Goal: Information Seeking & Learning: Learn about a topic

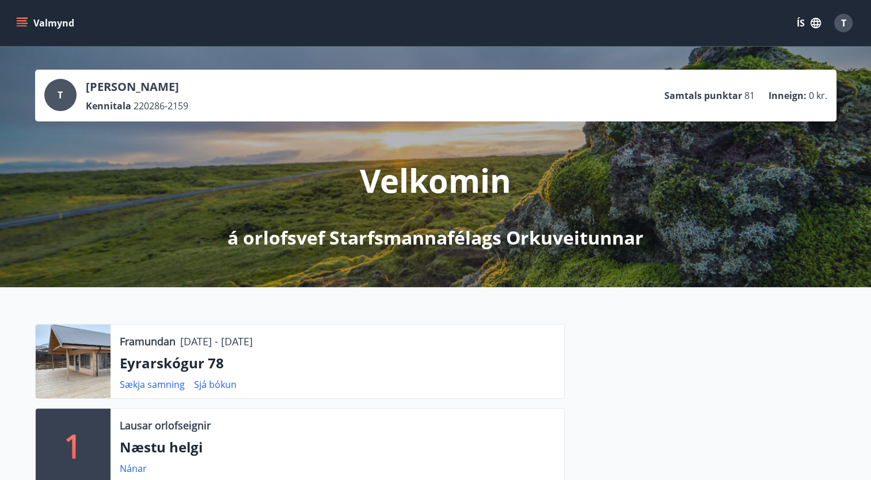
click at [19, 28] on icon "menu" at bounding box center [22, 23] width 12 height 12
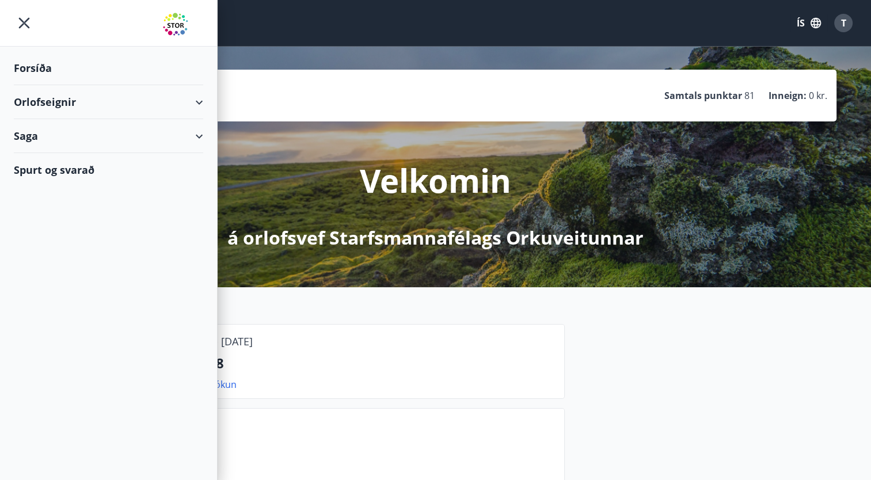
click at [128, 101] on div "Orlofseignir" at bounding box center [108, 102] width 189 height 34
click at [50, 119] on div "Framboð" at bounding box center [108, 131] width 171 height 24
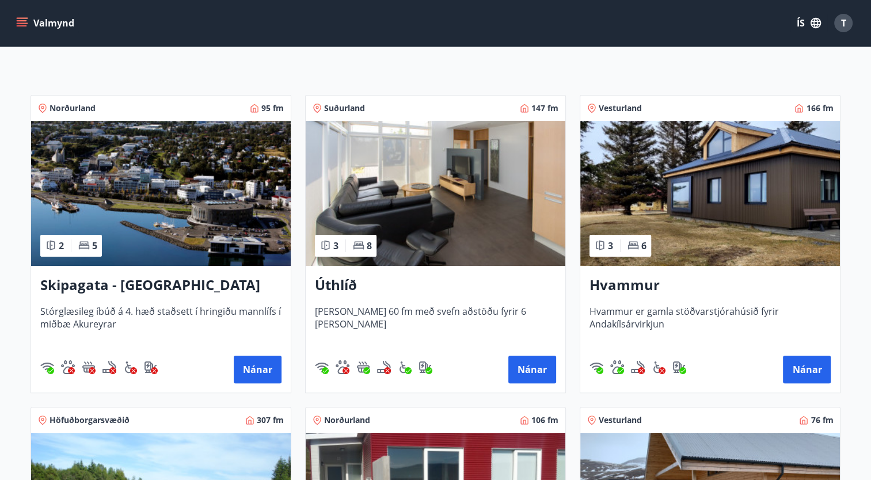
scroll to position [173, 0]
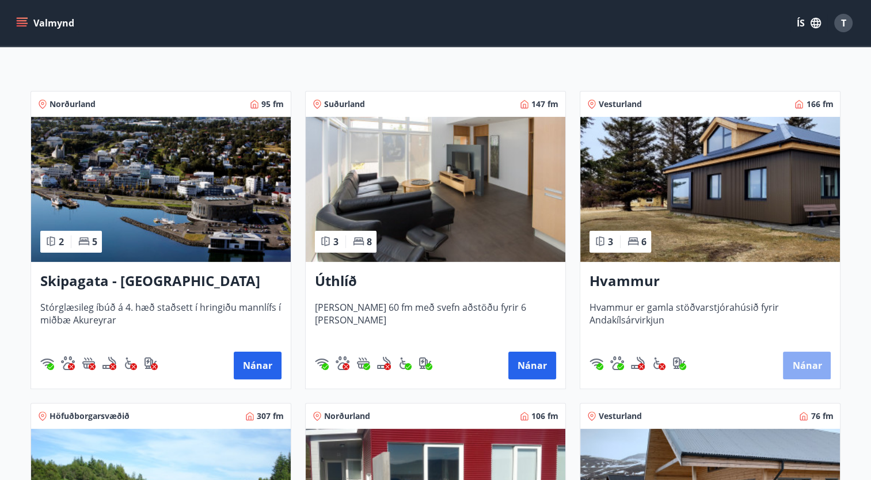
click at [803, 363] on button "Nánar" at bounding box center [807, 366] width 48 height 28
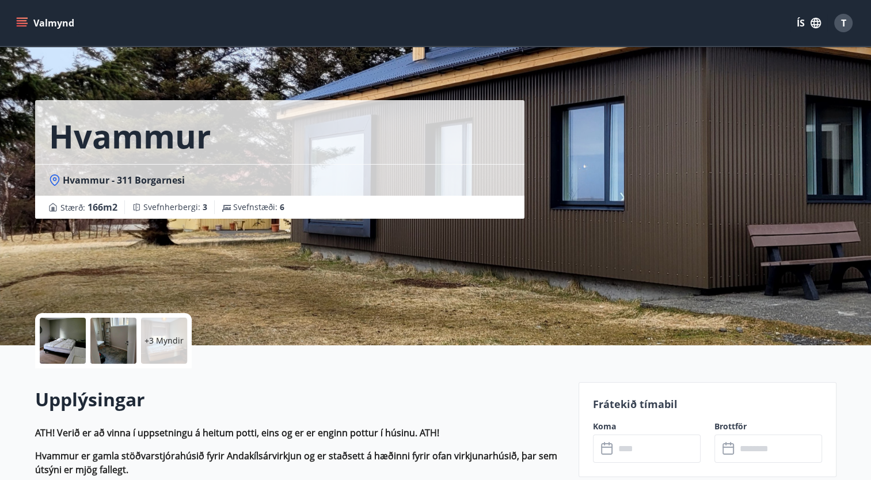
click at [103, 344] on div at bounding box center [113, 341] width 46 height 46
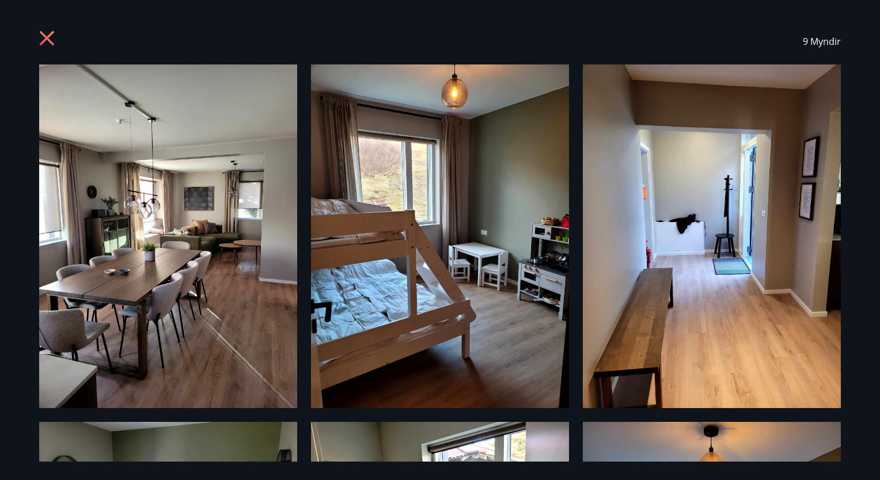
click at [44, 41] on icon at bounding box center [47, 38] width 14 height 14
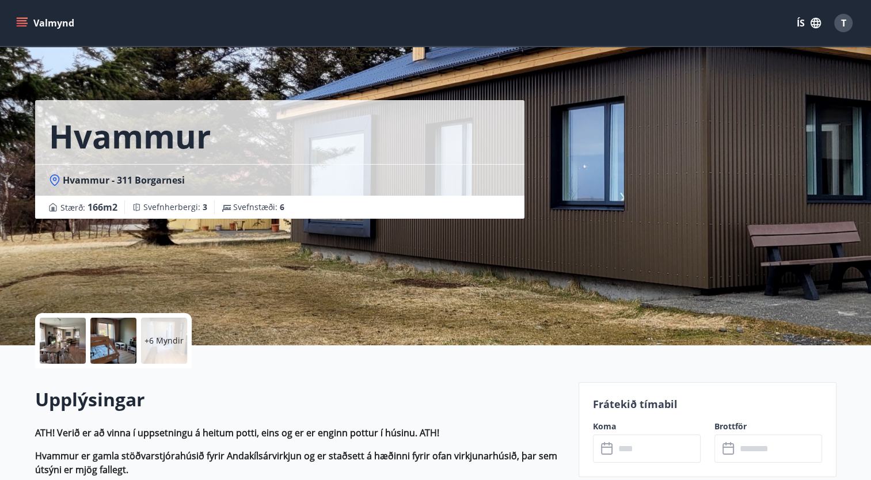
click at [23, 25] on icon "menu" at bounding box center [22, 25] width 10 height 1
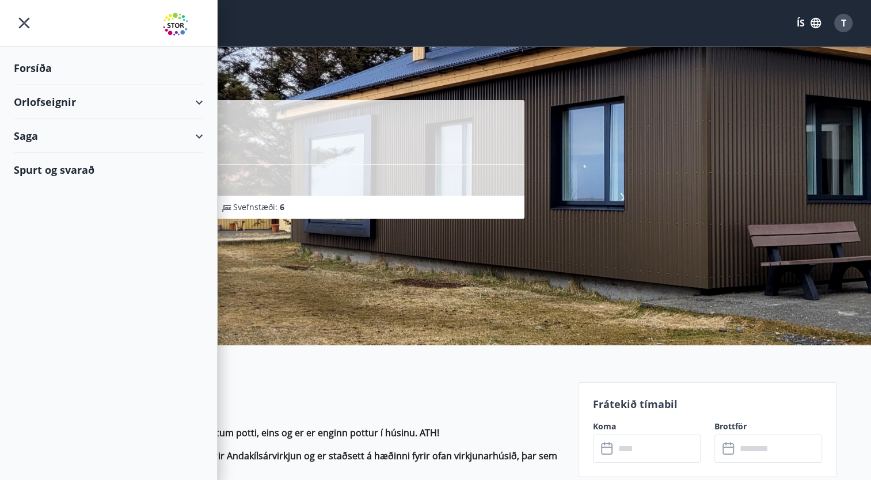
click at [199, 107] on div "Orlofseignir" at bounding box center [108, 102] width 189 height 34
click at [56, 135] on div "Framboð" at bounding box center [108, 131] width 171 height 24
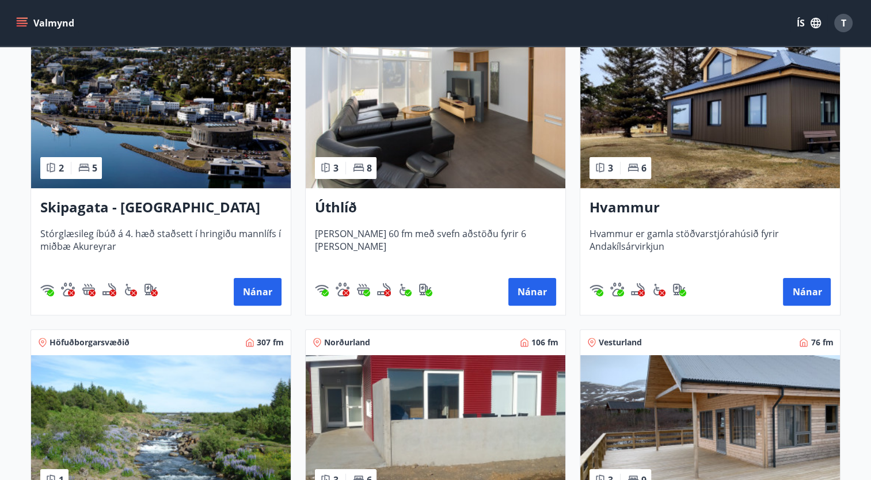
click at [364, 219] on div "Úthlíð [PERSON_NAME] 60 fm með svefn aðstöðu fyrir 6 [PERSON_NAME] Nánar" at bounding box center [436, 251] width 260 height 127
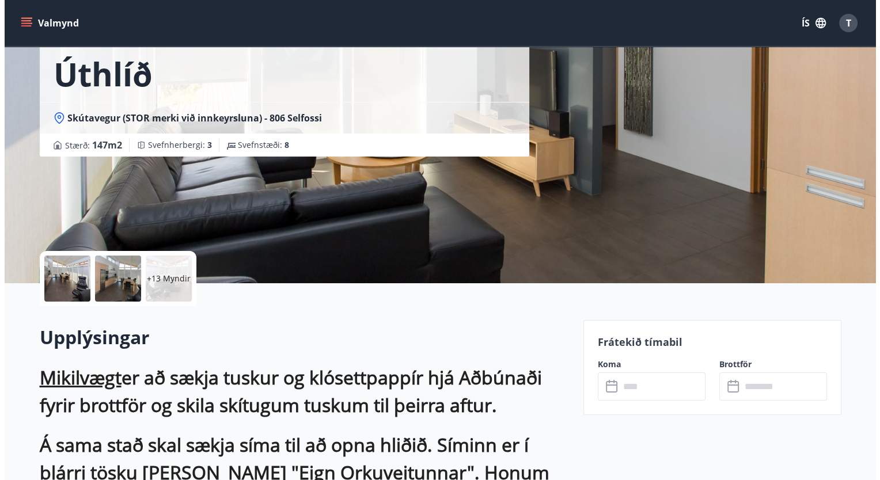
scroll to position [63, 0]
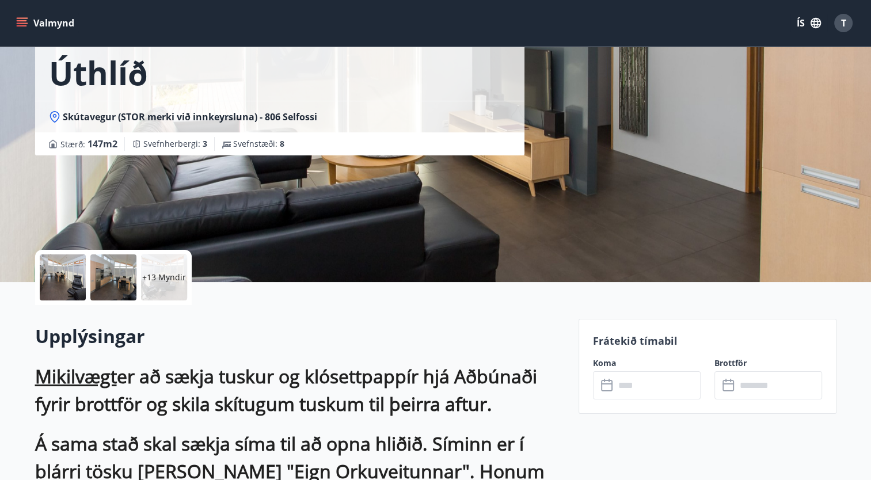
click at [155, 290] on div "+13 Myndir" at bounding box center [164, 278] width 46 height 46
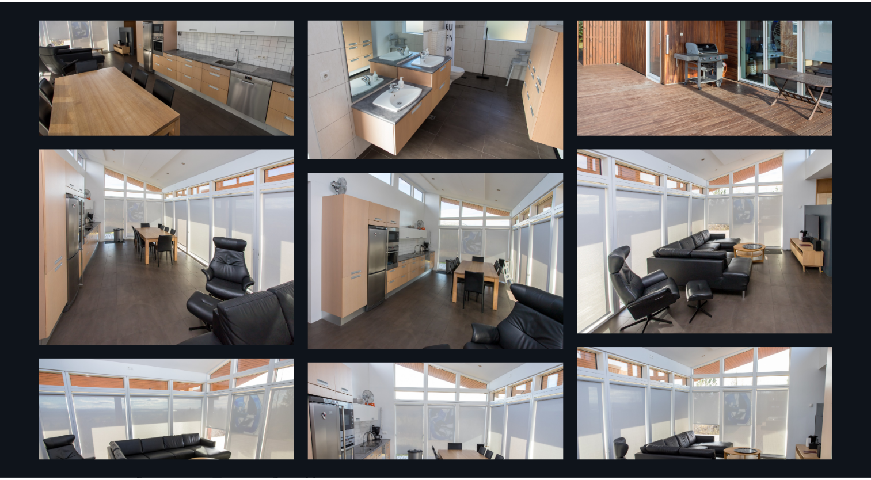
scroll to position [0, 0]
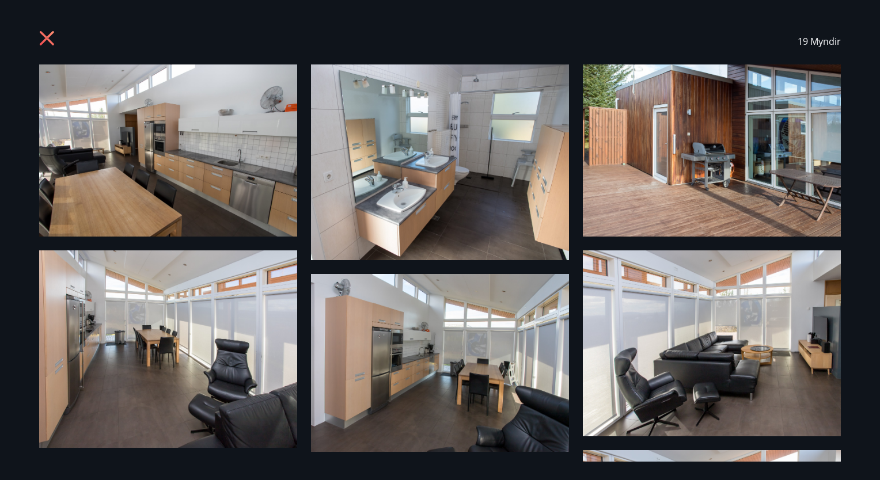
click at [55, 41] on icon at bounding box center [48, 40] width 18 height 18
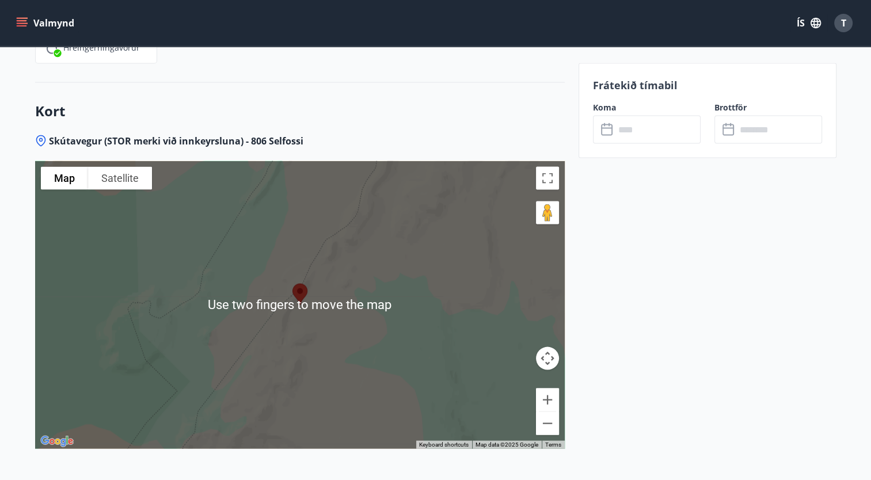
scroll to position [2280, 0]
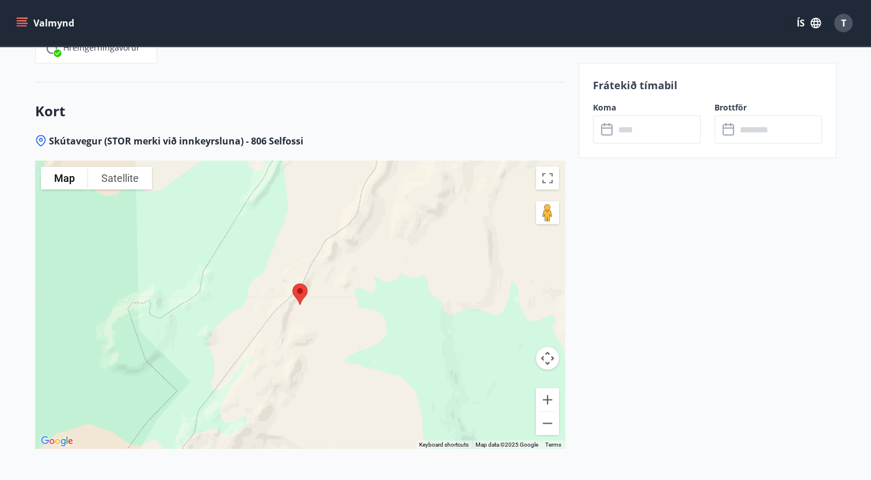
click at [545, 347] on button "Map camera controls" at bounding box center [547, 358] width 23 height 23
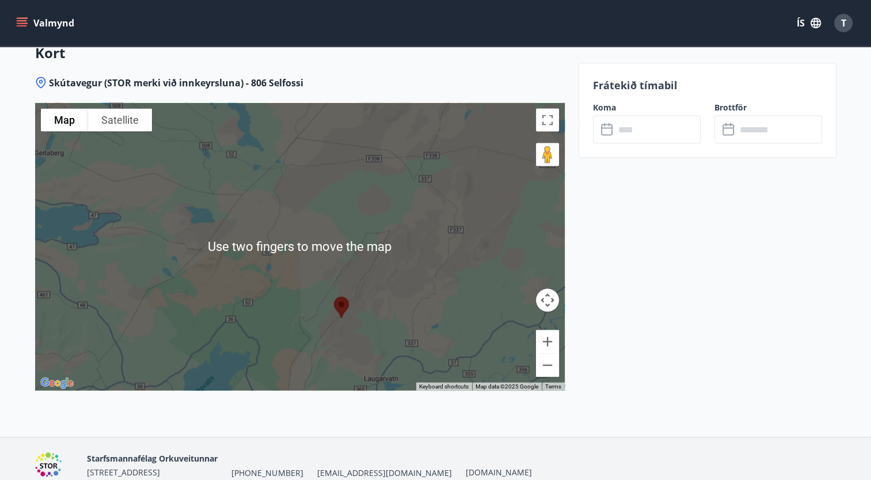
scroll to position [2349, 0]
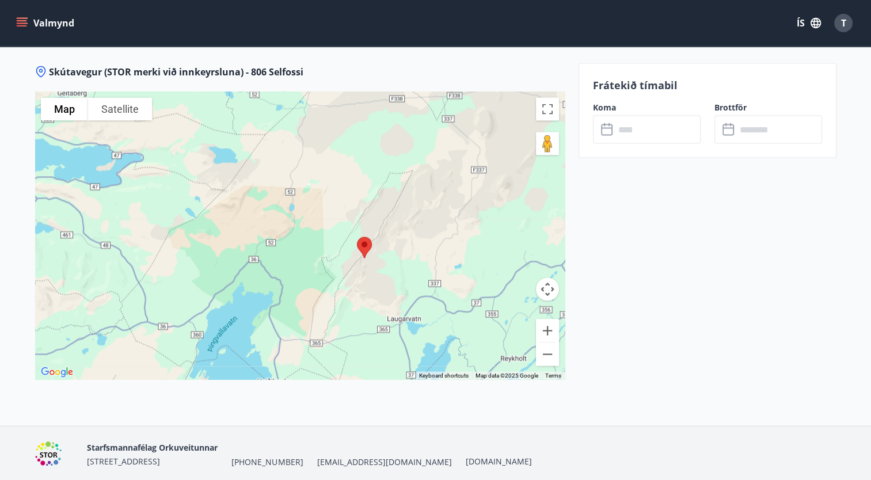
click at [231, 305] on div at bounding box center [300, 236] width 530 height 288
click at [230, 302] on div at bounding box center [300, 236] width 530 height 288
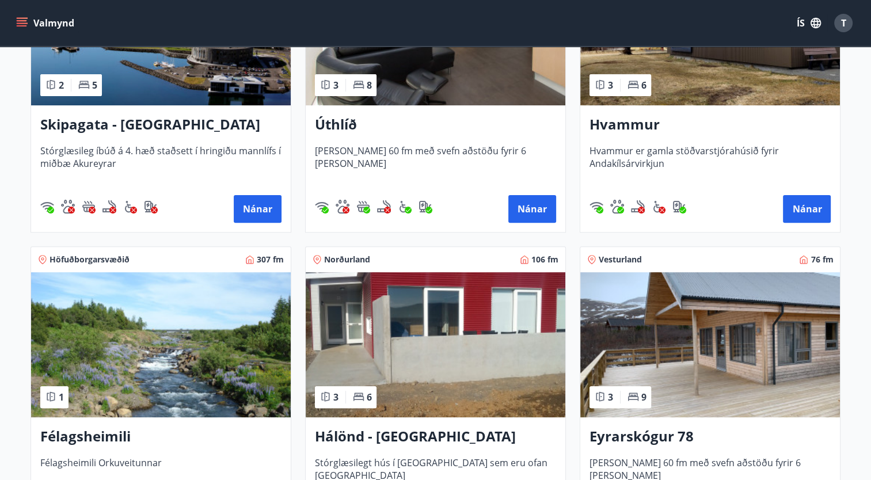
scroll to position [329, 0]
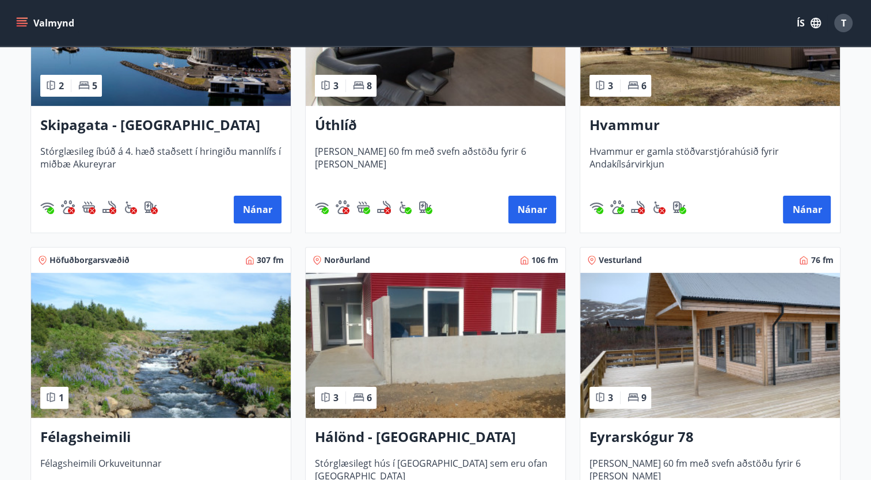
click at [833, 24] on button "T" at bounding box center [844, 23] width 28 height 28
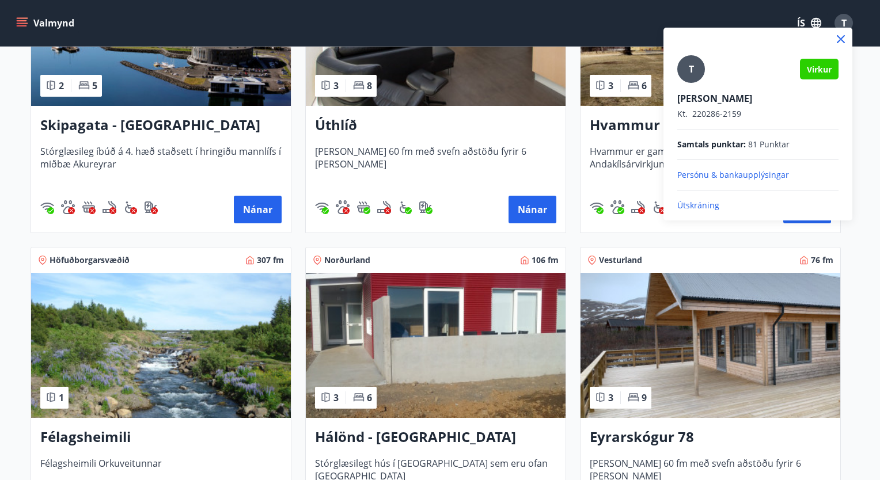
click at [713, 108] on p "Kt. 220286-2159" at bounding box center [757, 114] width 161 height 12
click at [727, 148] on span "Samtals punktar :" at bounding box center [711, 145] width 69 height 12
click at [20, 23] on div at bounding box center [440, 240] width 880 height 480
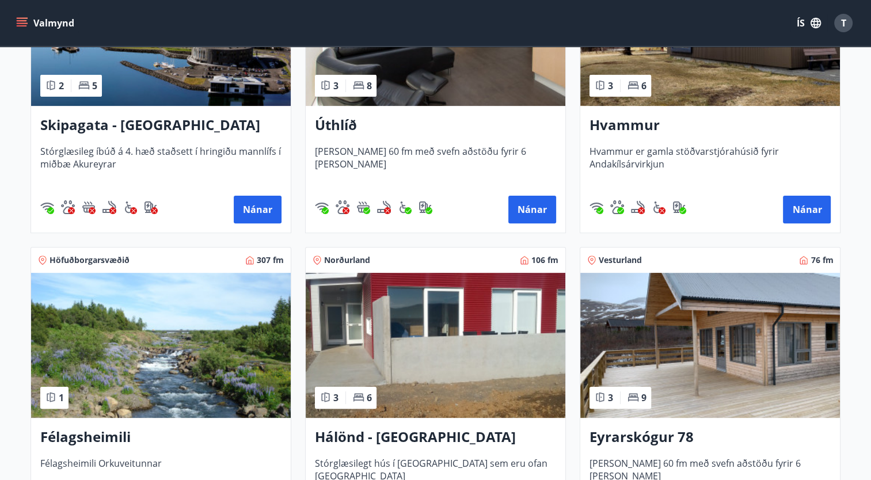
click at [31, 27] on button "Valmynd" at bounding box center [46, 23] width 65 height 21
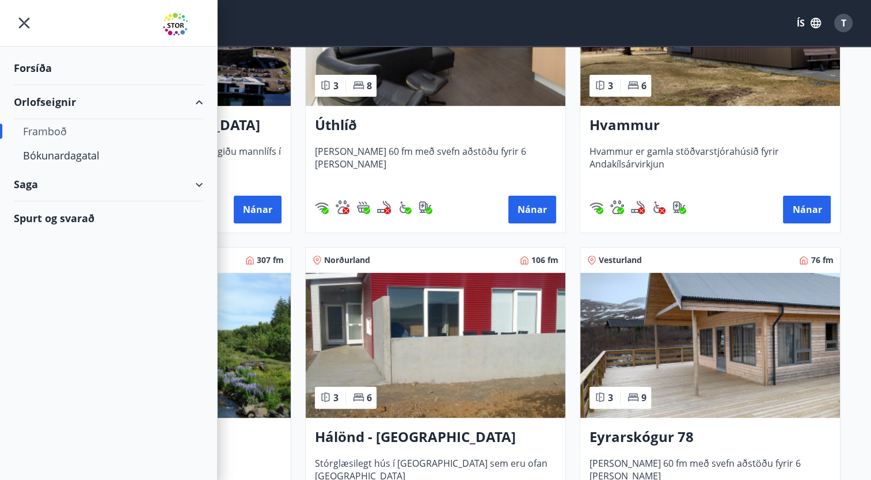
click at [39, 77] on div "Forsíða" at bounding box center [108, 68] width 189 height 34
